Goal: Browse casually

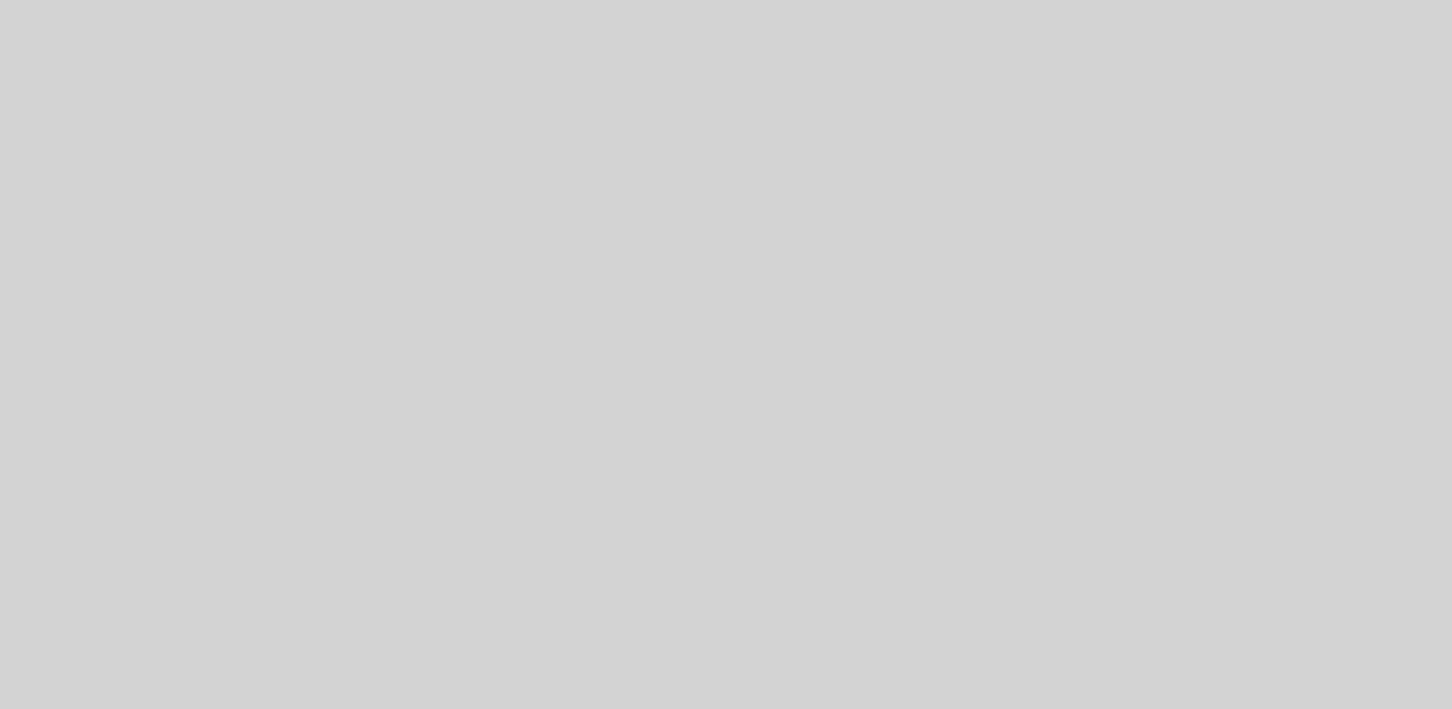
click at [397, 208] on div at bounding box center [726, 354] width 1452 height 709
